Goal: Transaction & Acquisition: Purchase product/service

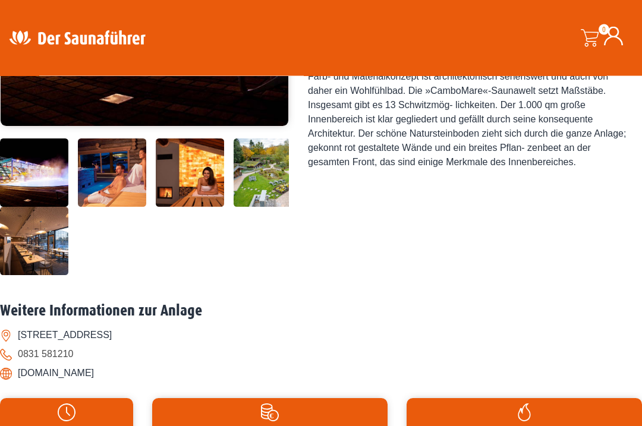
scroll to position [334, 0]
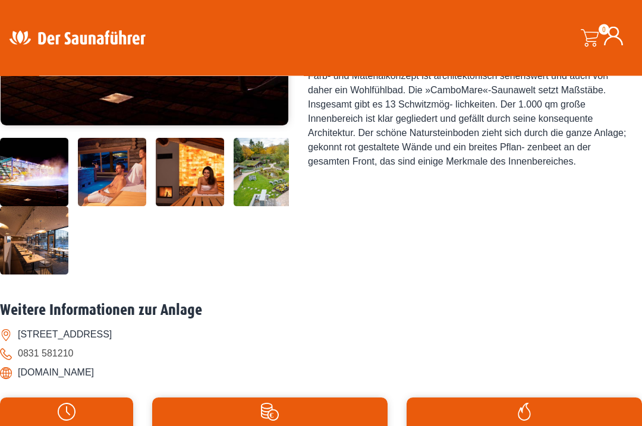
click at [449, 278] on div "Jetzt deinen Saunafürer kaufen! Saunaführer Süd 2025/2026 - mit mehr als 60 der…" at bounding box center [468, 56] width 321 height 444
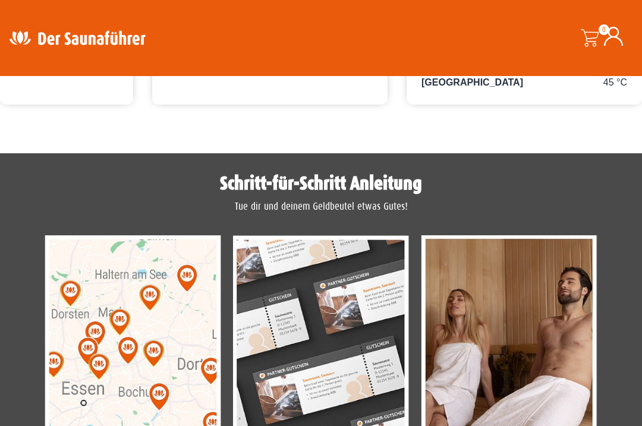
scroll to position [921, 0]
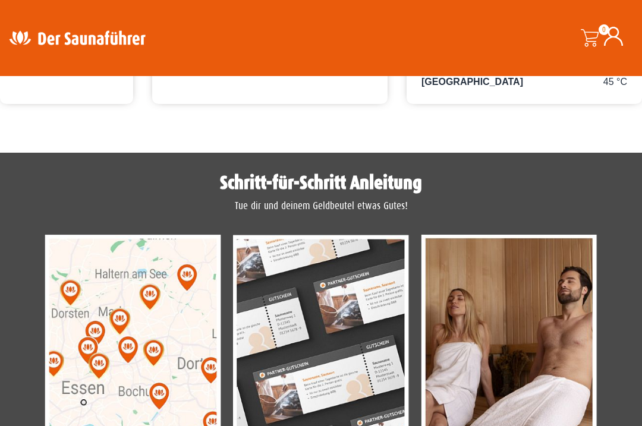
click at [530, 89] on div "45 °C Römisches Dampfbad" at bounding box center [525, 82] width 206 height 14
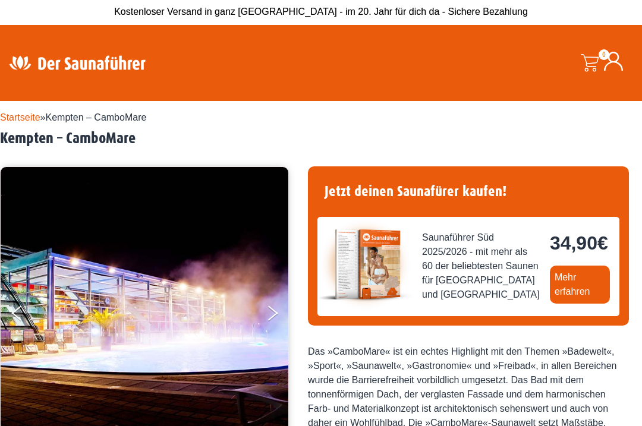
scroll to position [0, 0]
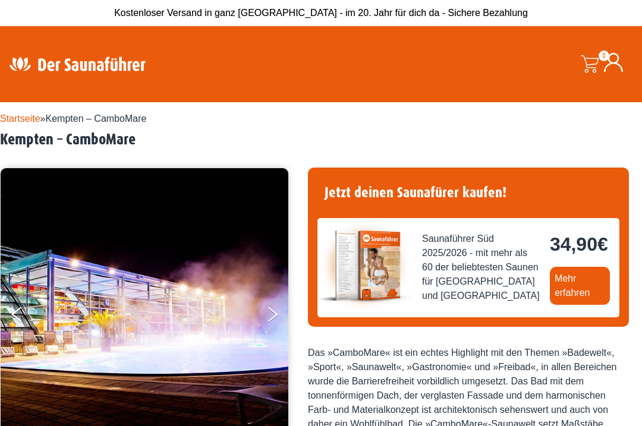
click at [274, 318] on button "Next" at bounding box center [281, 317] width 30 height 30
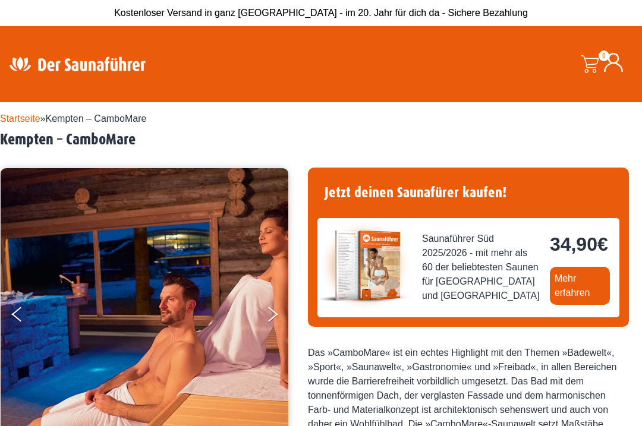
click at [274, 319] on button "Next" at bounding box center [281, 317] width 30 height 30
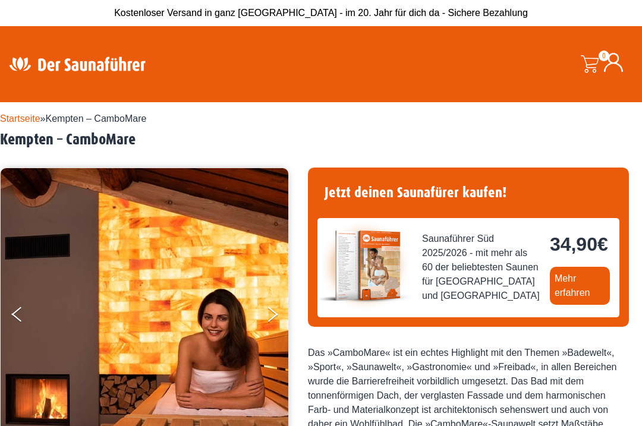
click at [275, 325] on button "Next" at bounding box center [281, 317] width 30 height 30
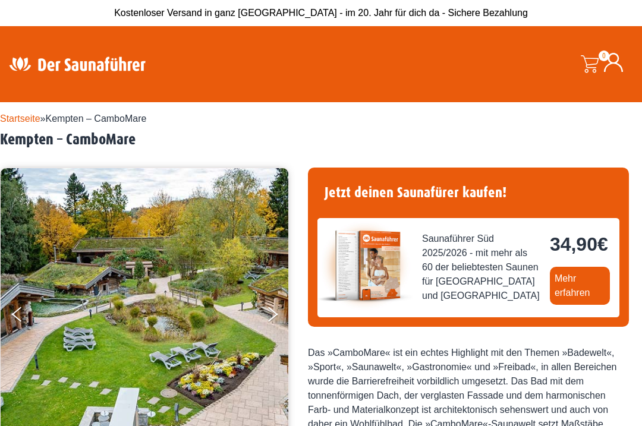
click at [271, 318] on button "Next" at bounding box center [281, 317] width 30 height 30
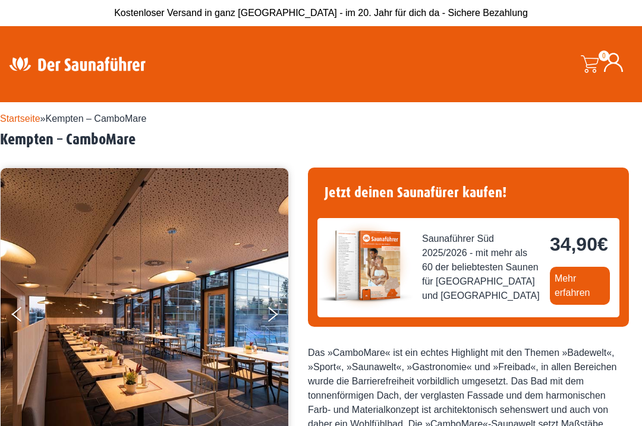
click at [275, 318] on button "Next" at bounding box center [281, 317] width 30 height 30
click at [274, 315] on button "Next" at bounding box center [281, 317] width 30 height 30
click at [273, 313] on button "Next" at bounding box center [281, 317] width 30 height 30
click at [277, 317] on button "Next" at bounding box center [281, 317] width 30 height 30
click at [275, 315] on icon "Next" at bounding box center [273, 317] width 10 height 8
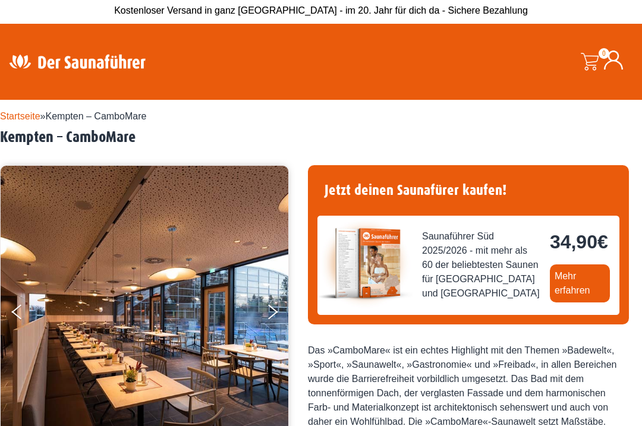
scroll to position [10, 0]
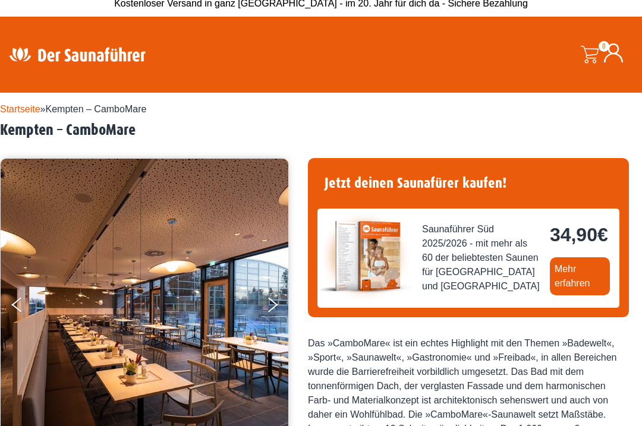
click at [11, 309] on img at bounding box center [145, 304] width 288 height 291
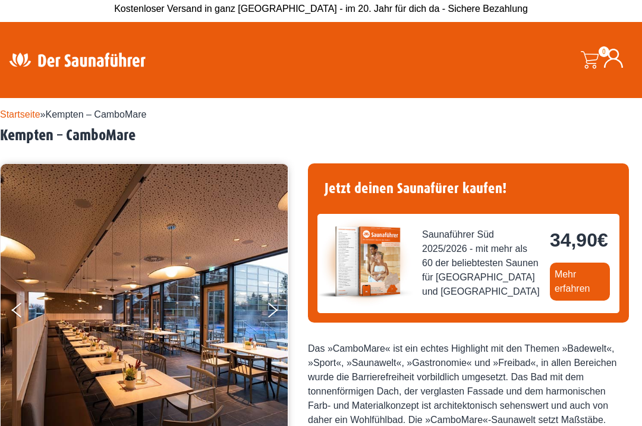
scroll to position [5, 0]
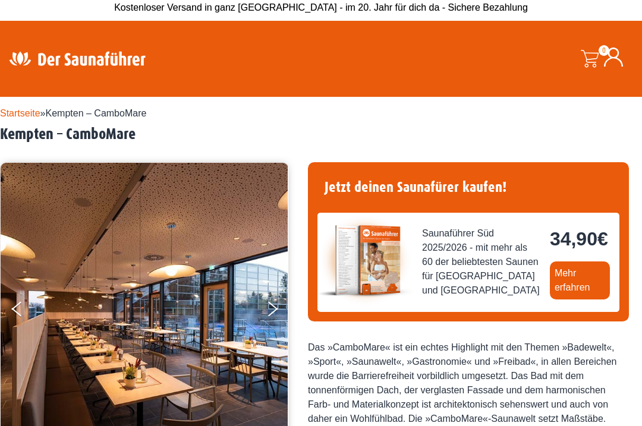
click at [271, 306] on icon "Next" at bounding box center [273, 306] width 10 height 8
click at [273, 301] on button "Next" at bounding box center [281, 312] width 30 height 30
click at [269, 297] on button "Next" at bounding box center [281, 312] width 30 height 30
click at [265, 291] on img at bounding box center [145, 308] width 288 height 291
